Goal: Task Accomplishment & Management: Complete application form

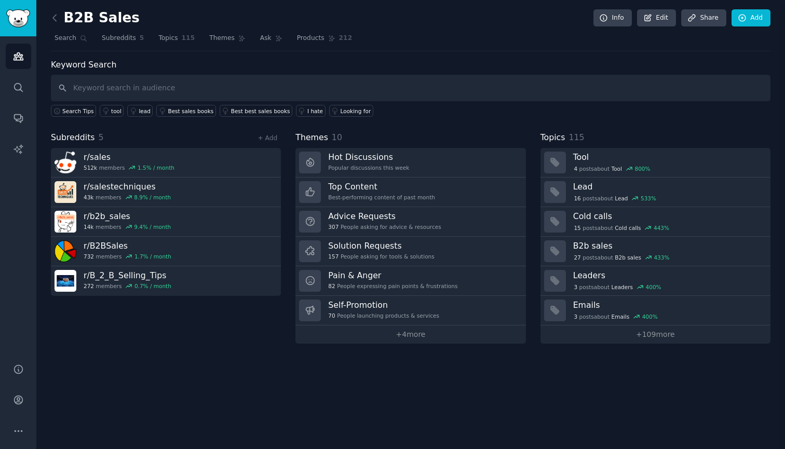
scroll to position [145, 0]
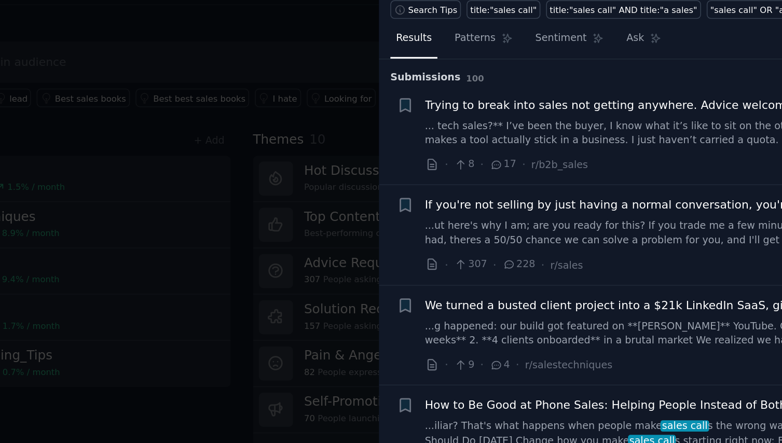
click at [235, 69] on div at bounding box center [391, 221] width 782 height 443
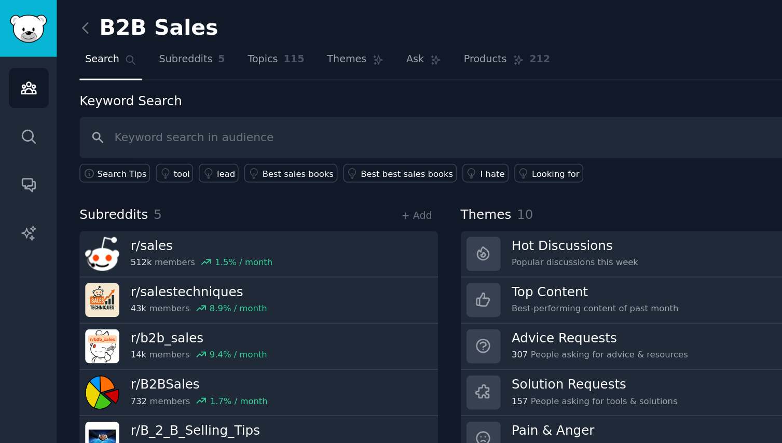
click at [12, 34] on link "Sidebar" at bounding box center [18, 18] width 36 height 36
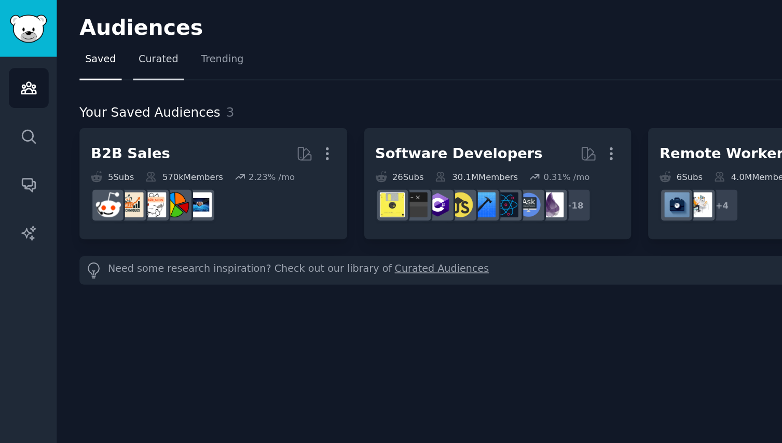
click at [104, 43] on link "Curated" at bounding box center [101, 40] width 33 height 21
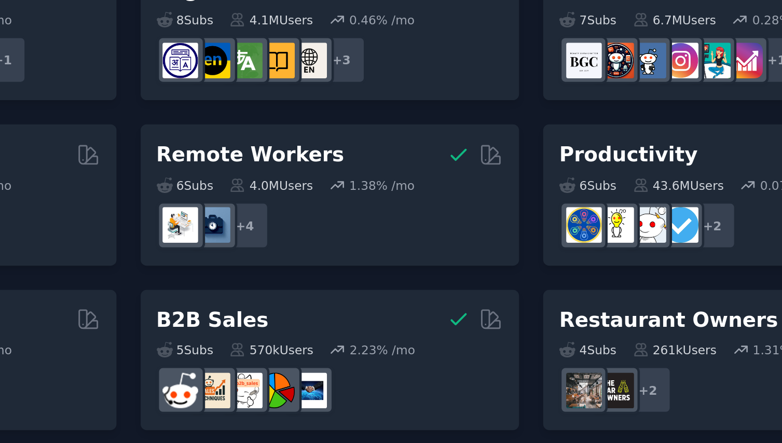
scroll to position [6, 0]
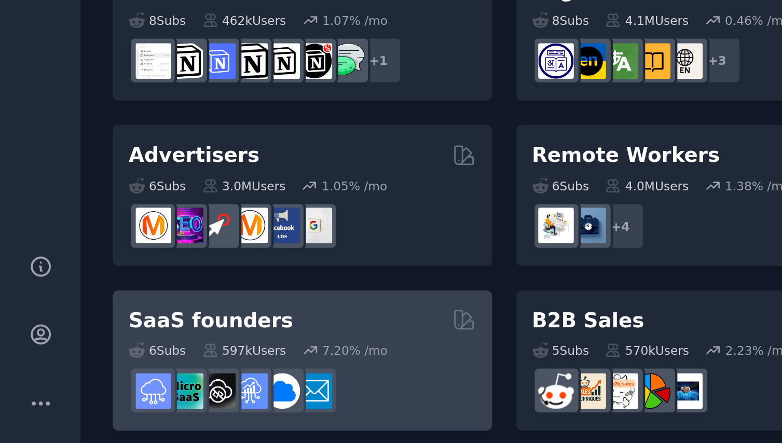
click at [143, 382] on div "SaaS founders" at bounding box center [136, 388] width 157 height 13
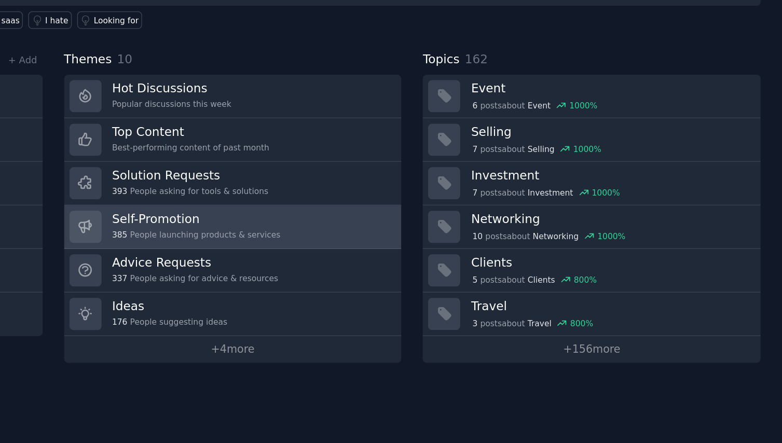
scroll to position [6, 0]
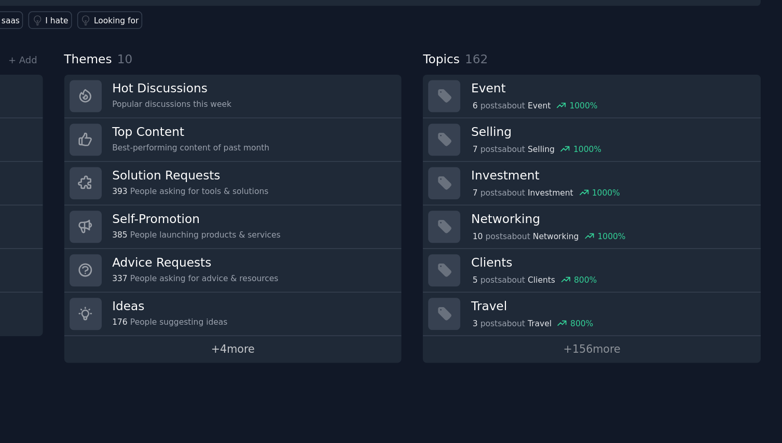
click at [295, 326] on link "+ 4 more" at bounding box center [409, 335] width 229 height 18
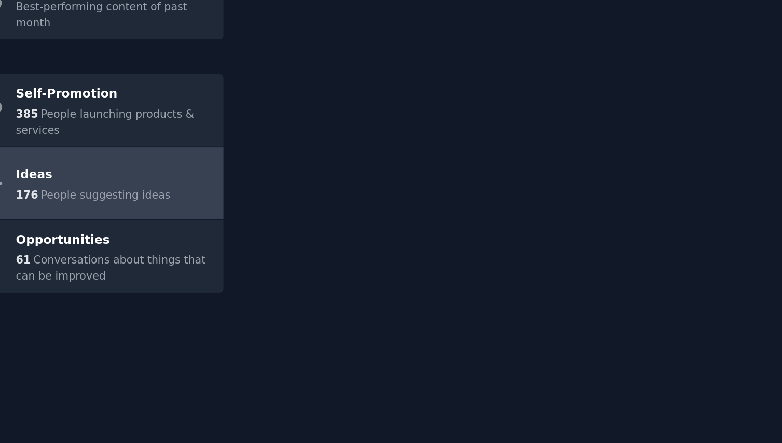
click at [227, 197] on link "Ideas 176 People suggesting ideas" at bounding box center [314, 221] width 175 height 49
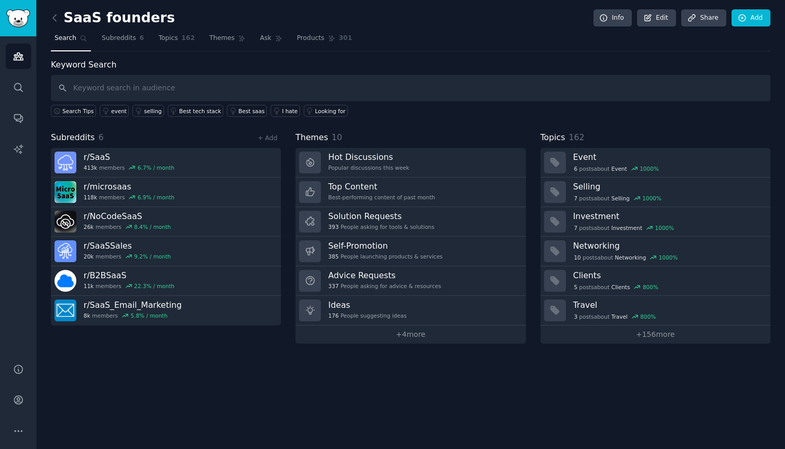
click at [12, 19] on img "Sidebar" at bounding box center [18, 18] width 24 height 18
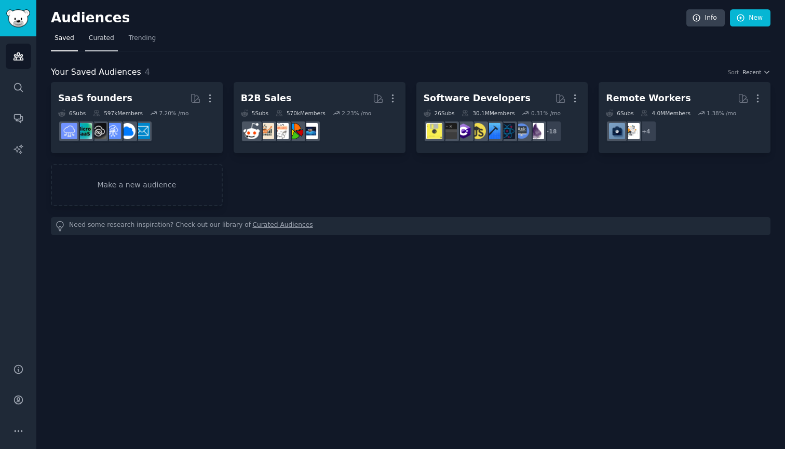
click at [109, 45] on link "Curated" at bounding box center [101, 40] width 33 height 21
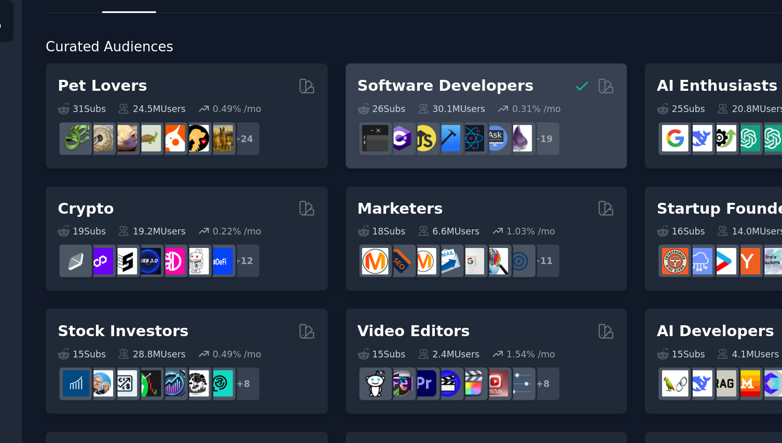
click at [240, 89] on h2 "Software Developers" at bounding box center [293, 95] width 107 height 13
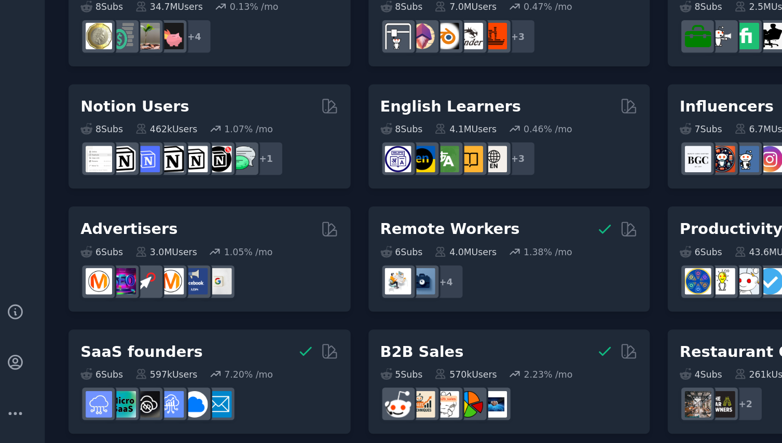
scroll to position [6, 0]
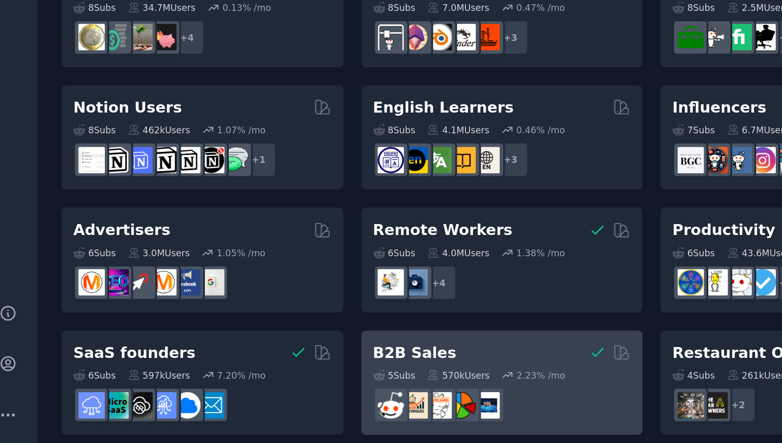
click at [280, 382] on div "B2B Sales" at bounding box center [318, 388] width 157 height 13
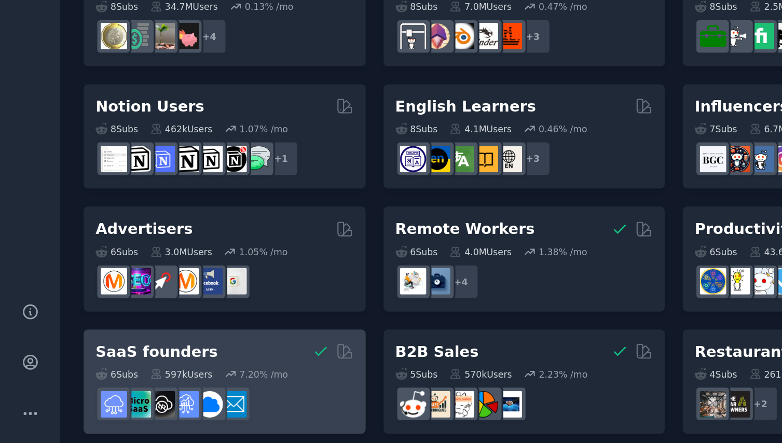
scroll to position [6, 0]
click at [98, 382] on h2 "SaaS founders" at bounding box center [95, 388] width 74 height 13
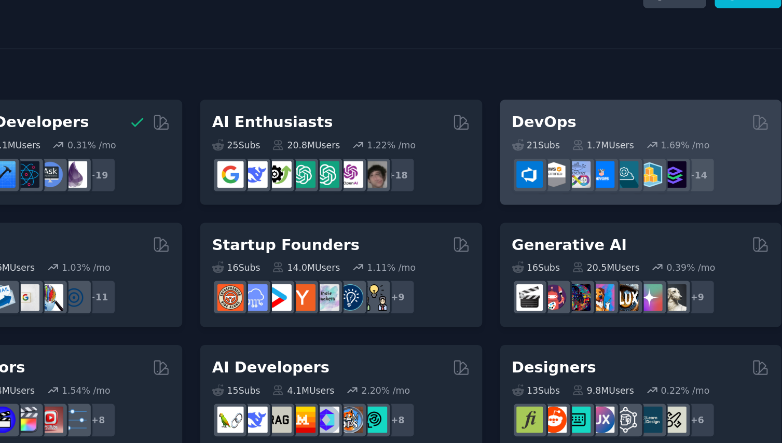
click at [597, 82] on div "DevOps 21 Sub s 1.7M Users 1.69 % /mo r/azuredevops + 14" at bounding box center [682, 114] width 171 height 64
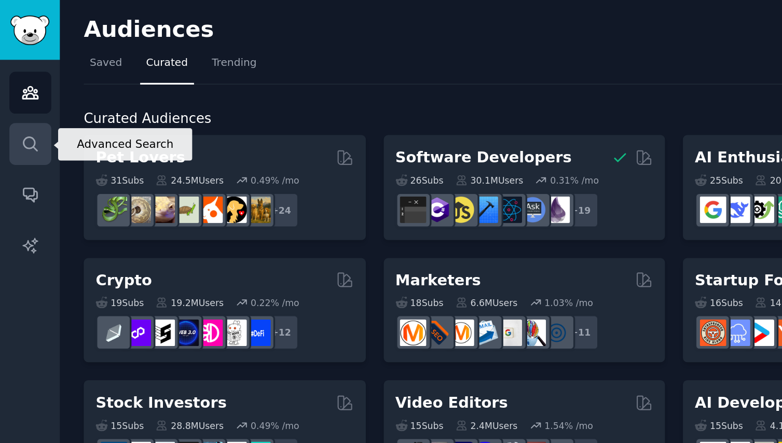
click at [10, 81] on link "Search" at bounding box center [18, 87] width 25 height 25
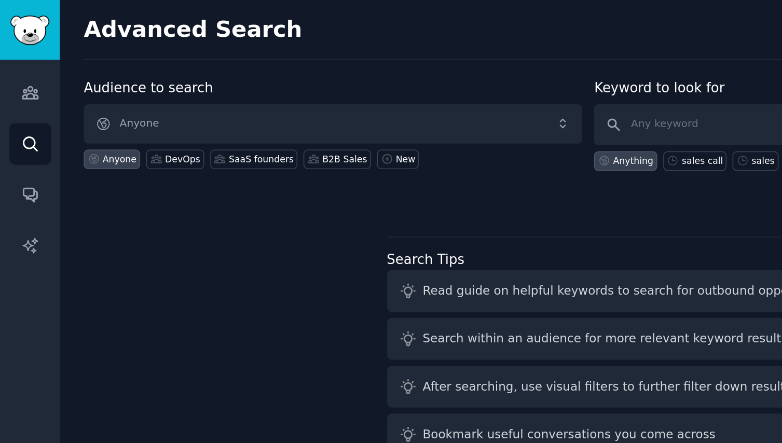
click at [117, 77] on span "Anyone" at bounding box center [202, 75] width 303 height 24
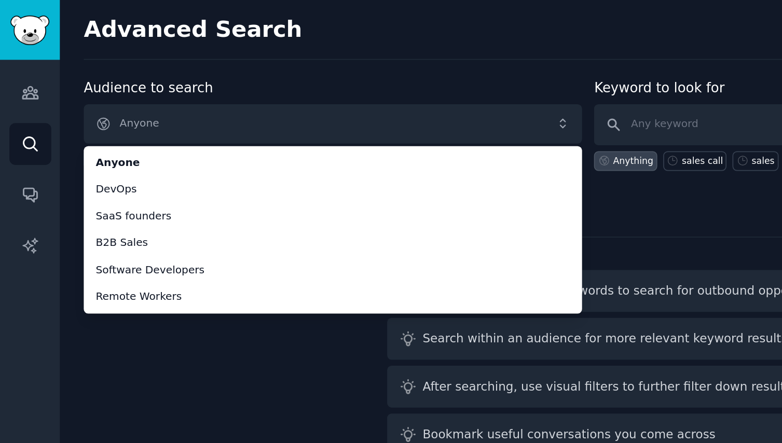
click at [118, 72] on span "Anyone" at bounding box center [202, 75] width 303 height 24
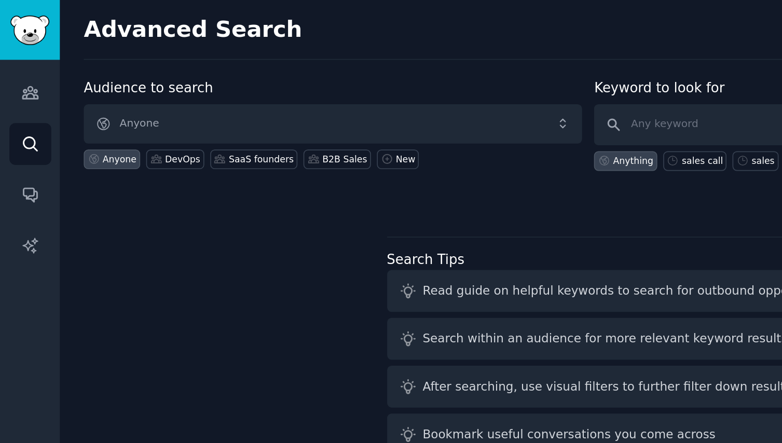
click at [135, 75] on span "Anyone" at bounding box center [202, 75] width 303 height 24
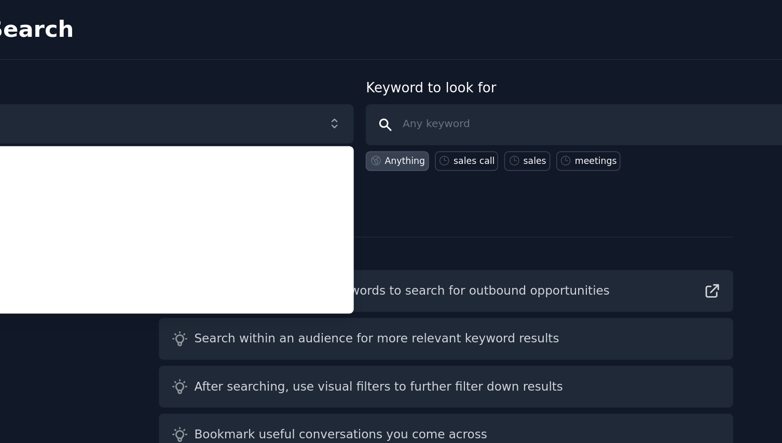
click at [402, 84] on input "text" at bounding box center [512, 75] width 303 height 25
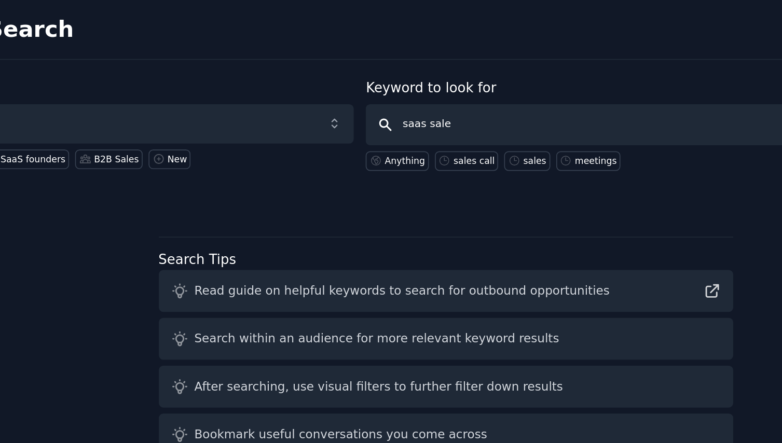
type input "saas sales"
click at [671, 75] on button "Perform Advanced Search" at bounding box center [719, 75] width 97 height 24
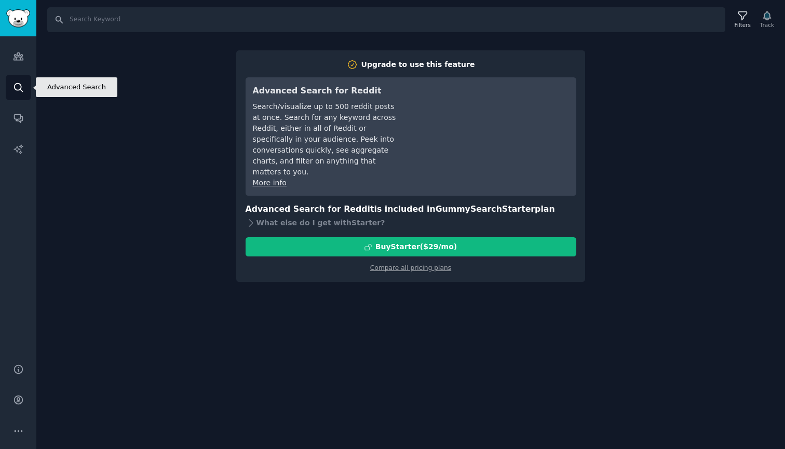
click at [18, 81] on link "Search" at bounding box center [18, 87] width 25 height 25
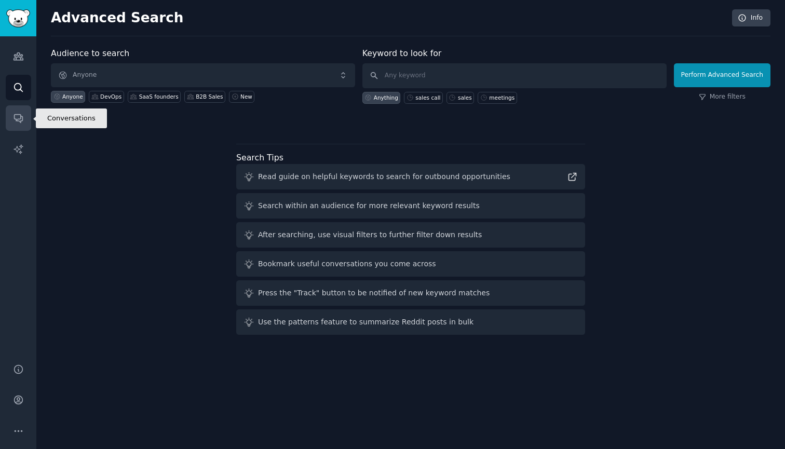
click at [25, 121] on link "Conversations" at bounding box center [18, 117] width 25 height 25
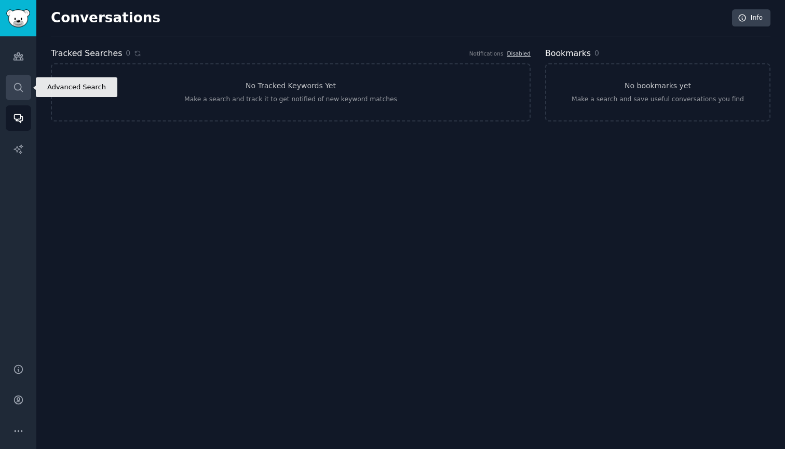
click at [17, 96] on link "Search" at bounding box center [18, 87] width 25 height 25
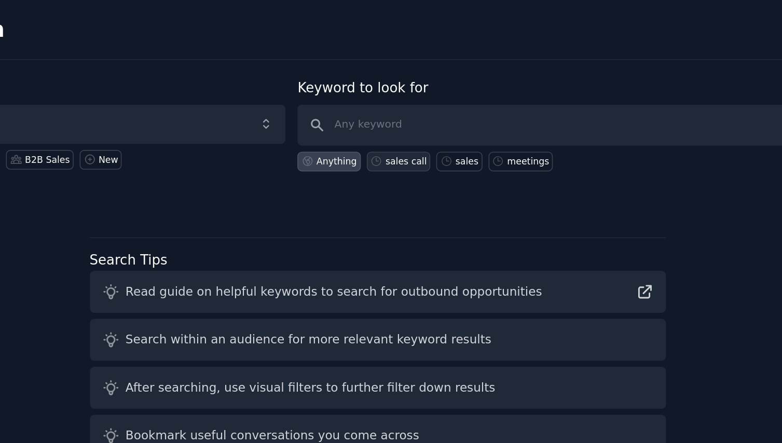
click at [414, 94] on div "sales call" at bounding box center [426, 97] width 25 height 7
type input "sales call"
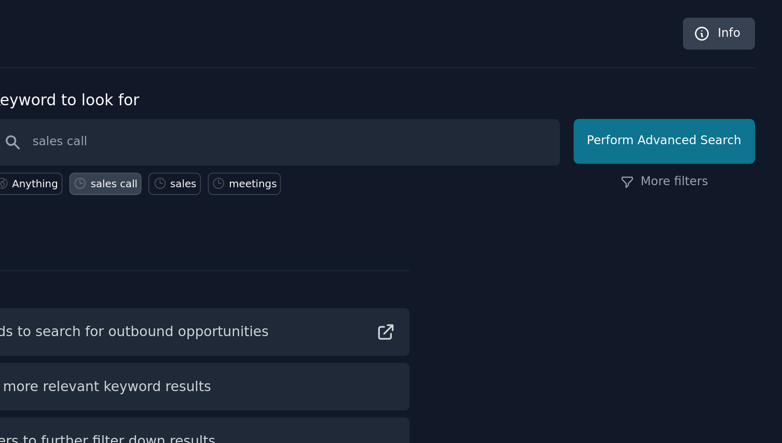
click at [671, 78] on button "Perform Advanced Search" at bounding box center [719, 75] width 97 height 24
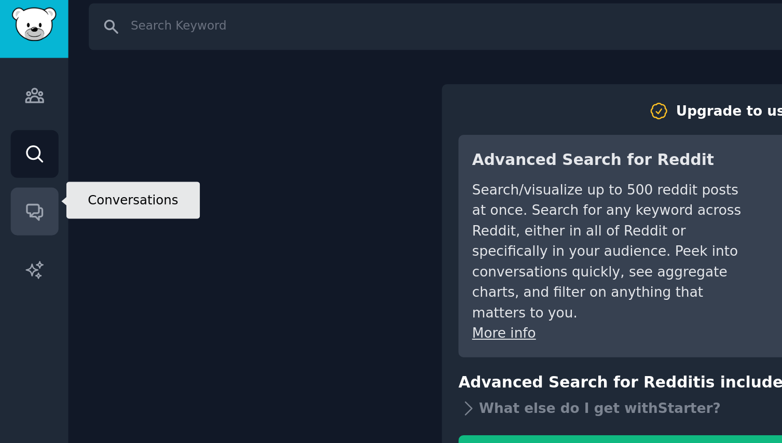
click at [23, 118] on link "Conversations" at bounding box center [18, 117] width 25 height 25
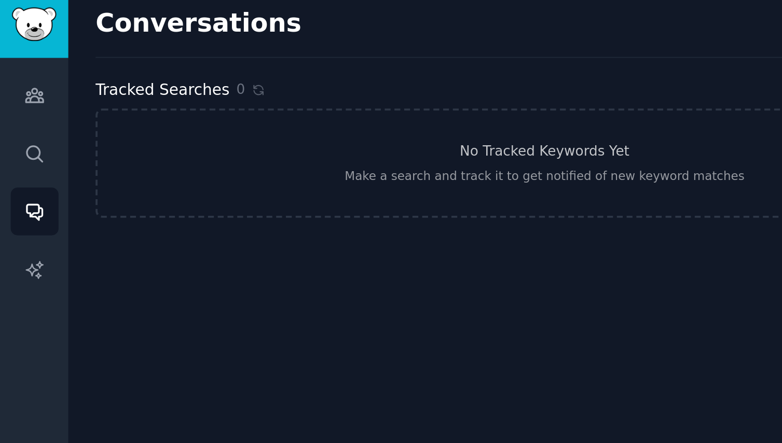
click at [2, 49] on div "Audiences Search Conversations AI Reports" at bounding box center [18, 190] width 36 height 309
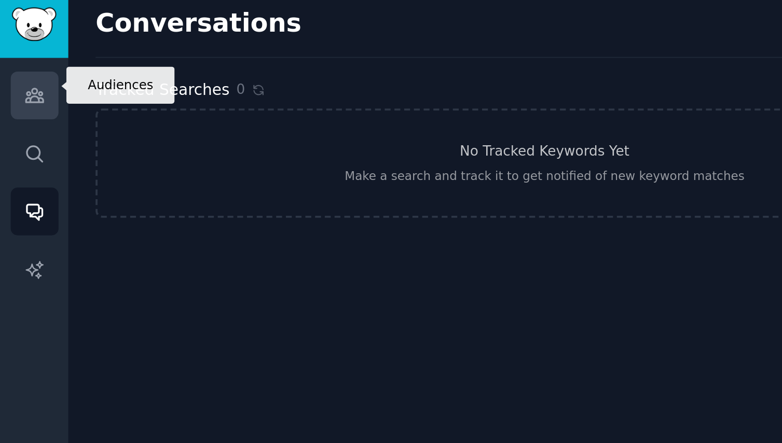
click at [23, 51] on icon "Sidebar" at bounding box center [18, 56] width 11 height 11
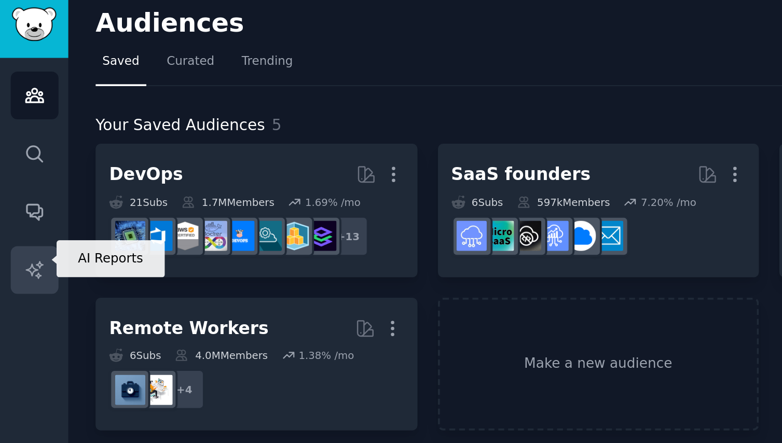
click at [15, 144] on icon "Sidebar" at bounding box center [17, 148] width 9 height 9
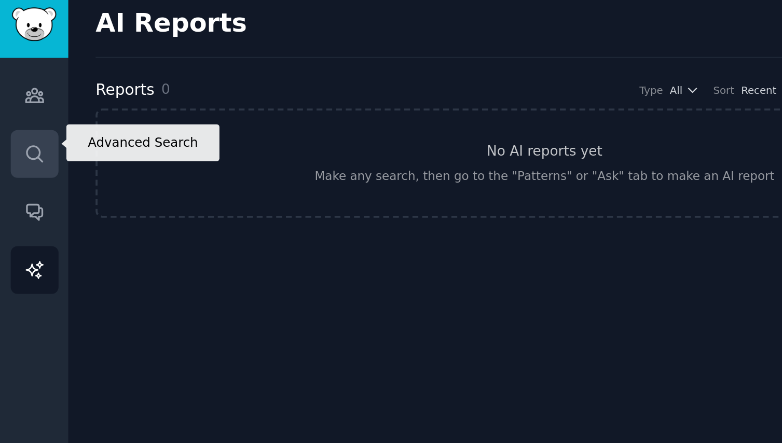
click at [24, 85] on link "Search" at bounding box center [18, 87] width 25 height 25
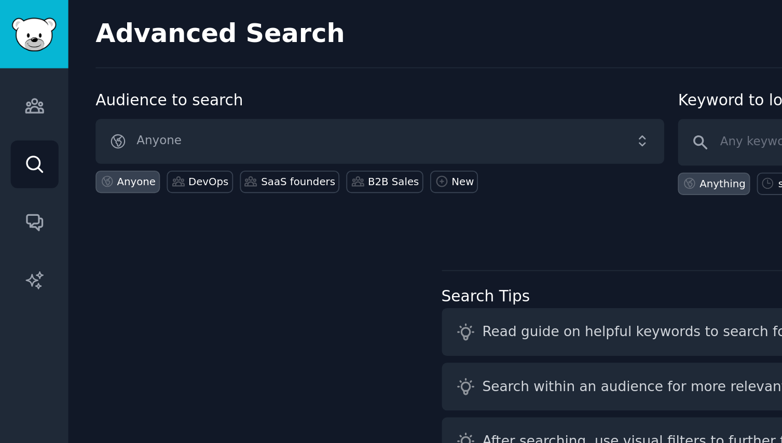
click at [347, 74] on span "Anyone" at bounding box center [202, 75] width 303 height 24
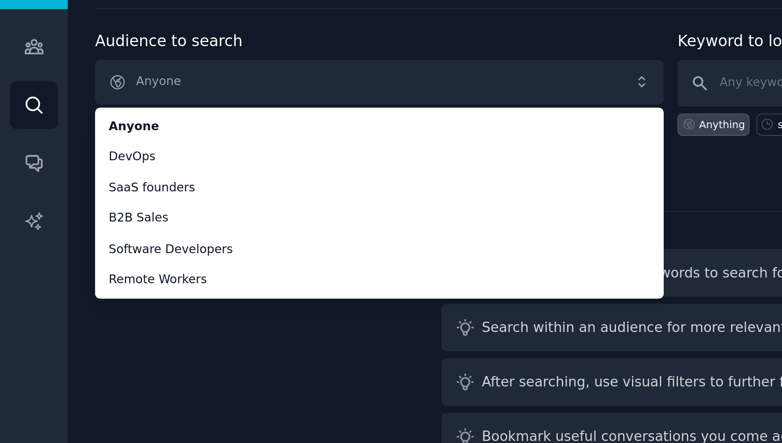
click at [180, 215] on div "Audience to search Anyone Anyone DevOps SaaS founders B2B Sales Software Develo…" at bounding box center [409, 193] width 717 height 292
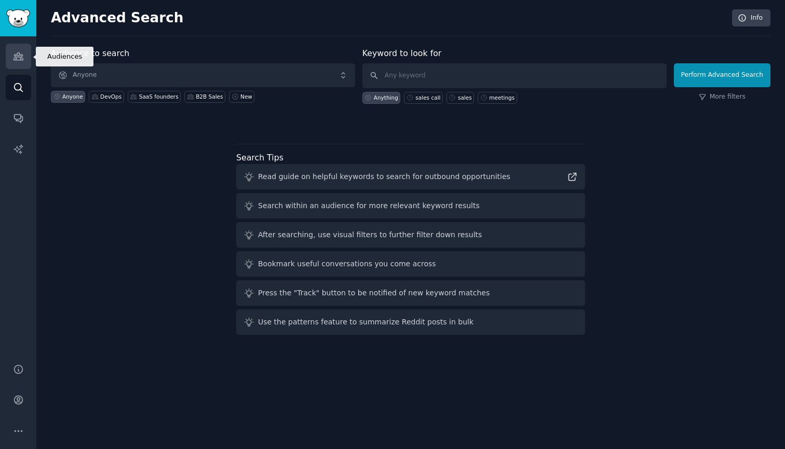
click at [20, 66] on link "Audiences" at bounding box center [18, 56] width 25 height 25
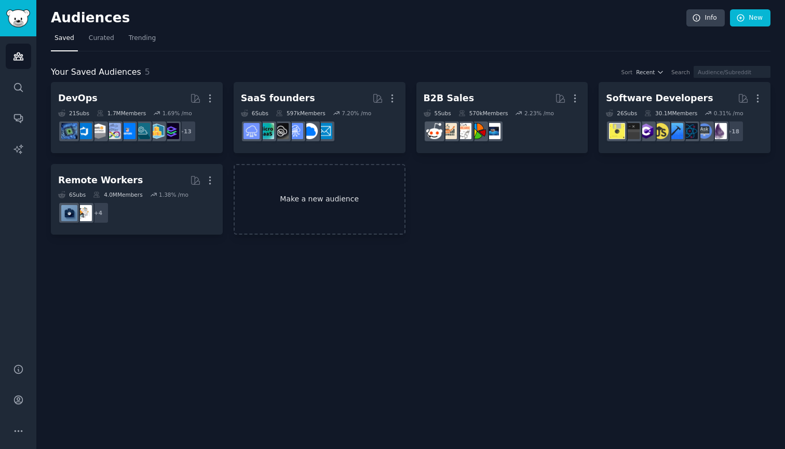
click at [337, 202] on link "Make a new audience" at bounding box center [320, 199] width 172 height 71
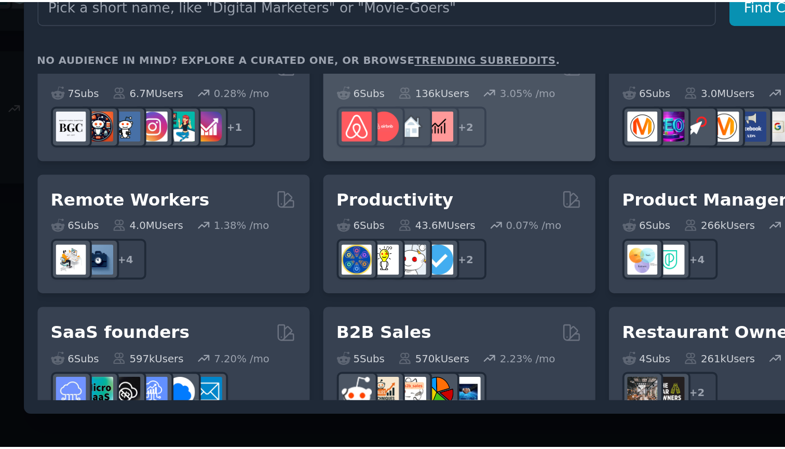
scroll to position [739, 0]
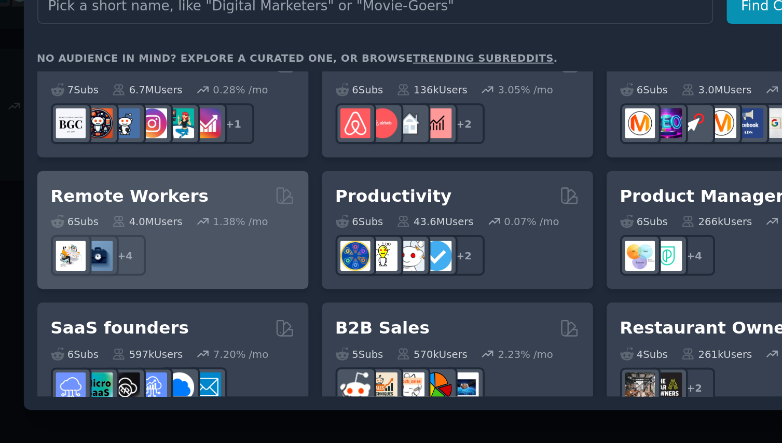
click at [173, 237] on div "Remote Workers" at bounding box center [238, 243] width 131 height 13
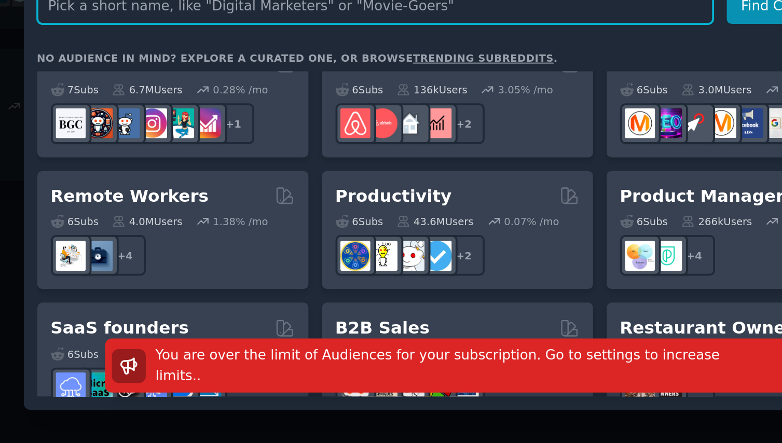
click at [166, 131] on input "text" at bounding box center [347, 140] width 362 height 19
click at [297, 131] on input "text" at bounding box center [347, 140] width 362 height 19
click at [305, 131] on input "text" at bounding box center [347, 140] width 362 height 19
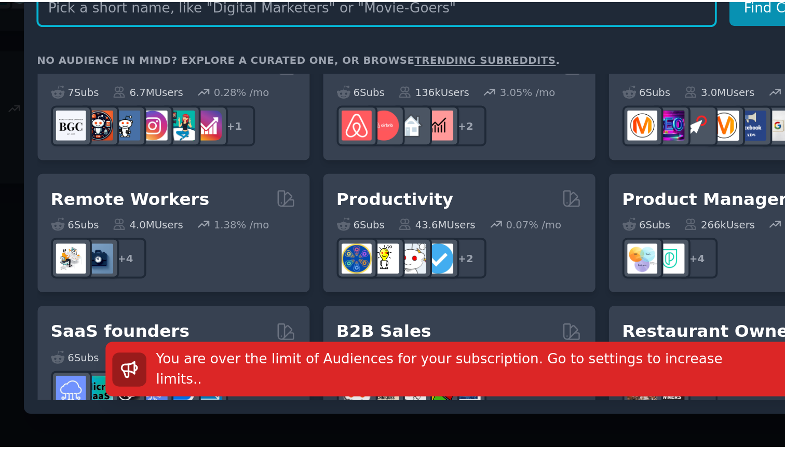
scroll to position [0, 0]
